Goal: Find specific page/section: Find specific page/section

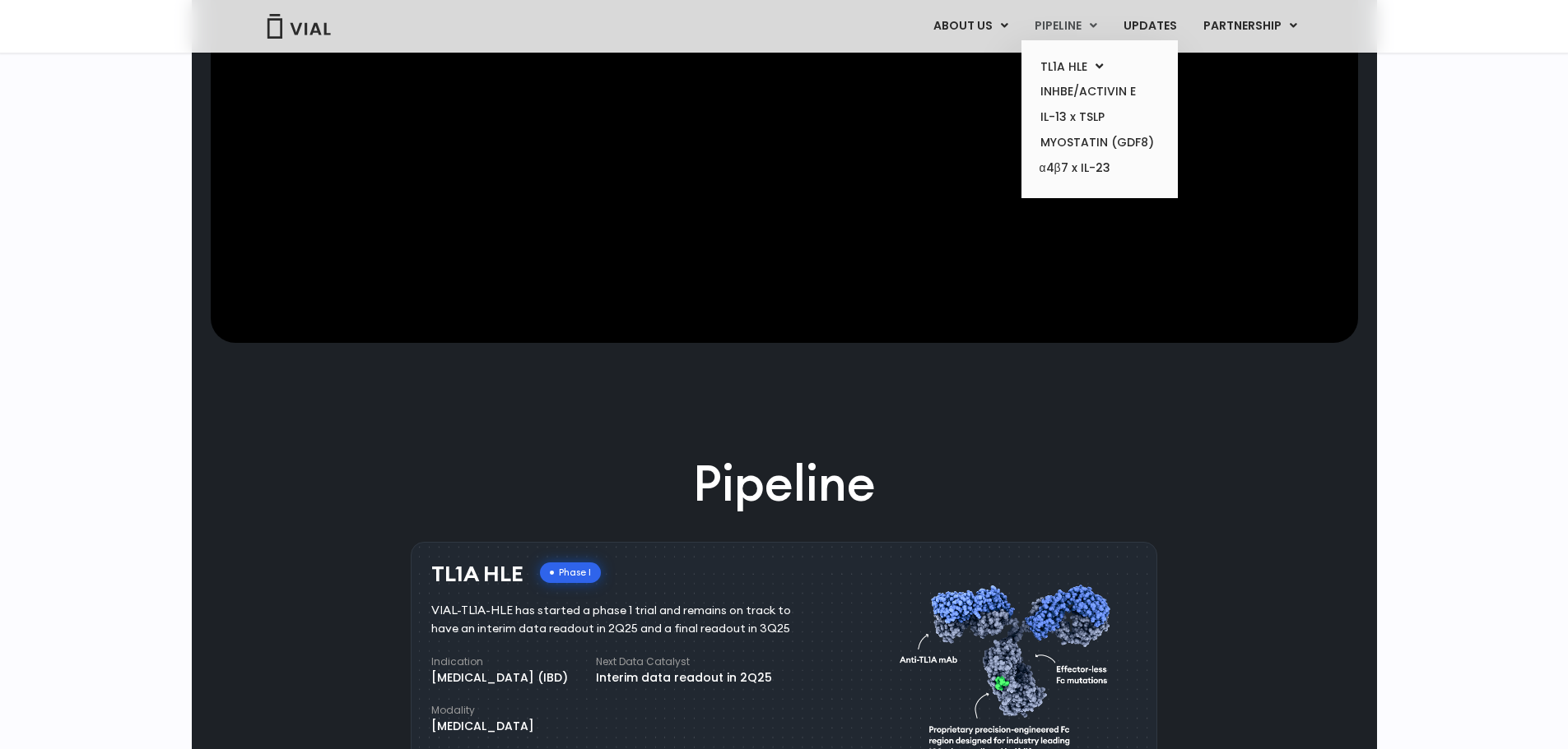
scroll to position [494, 0]
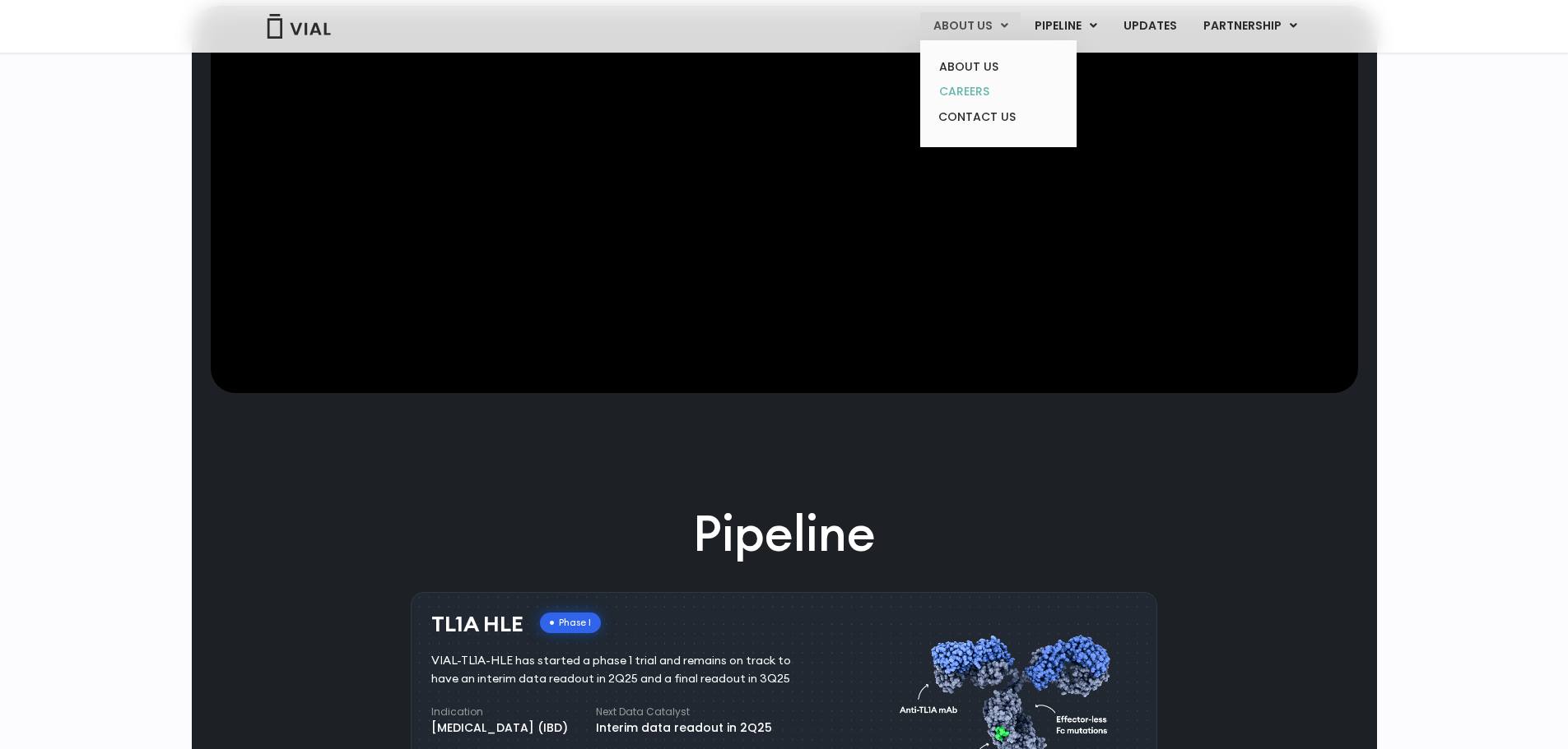
click at [983, 92] on link "CAREERS" at bounding box center [998, 91] width 144 height 25
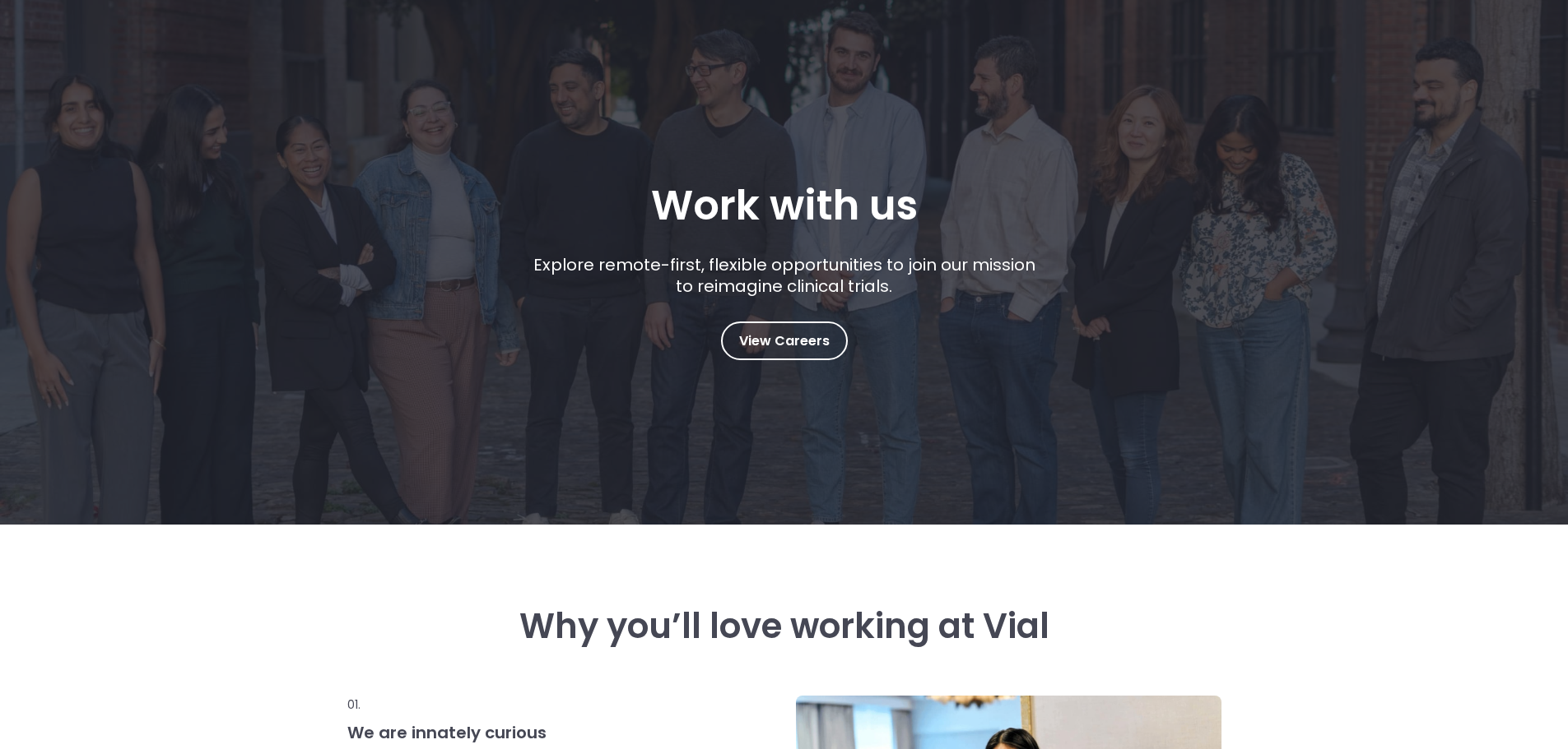
scroll to position [165, 0]
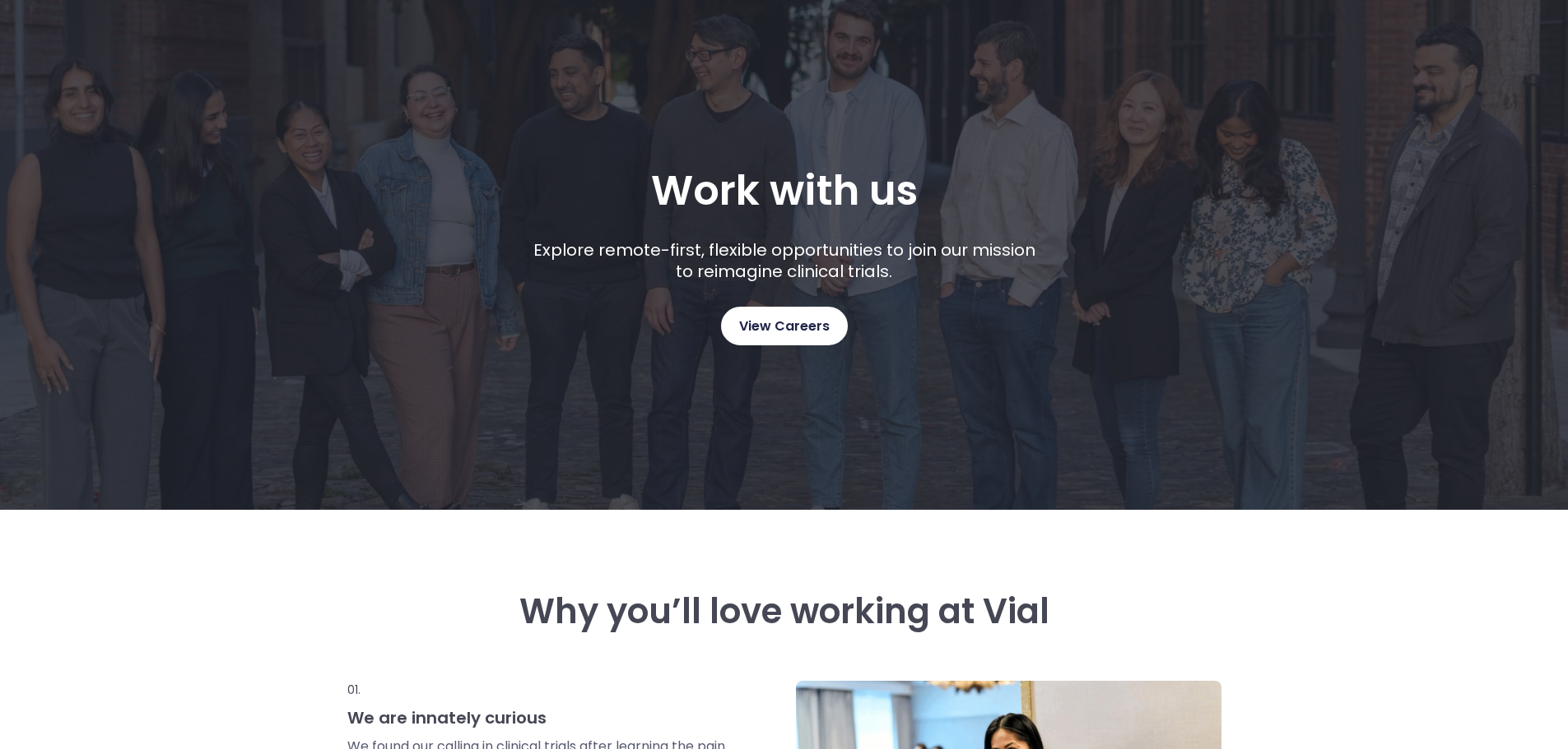
click at [791, 319] on span "View Careers" at bounding box center [784, 327] width 91 height 22
